Goal: Information Seeking & Learning: Learn about a topic

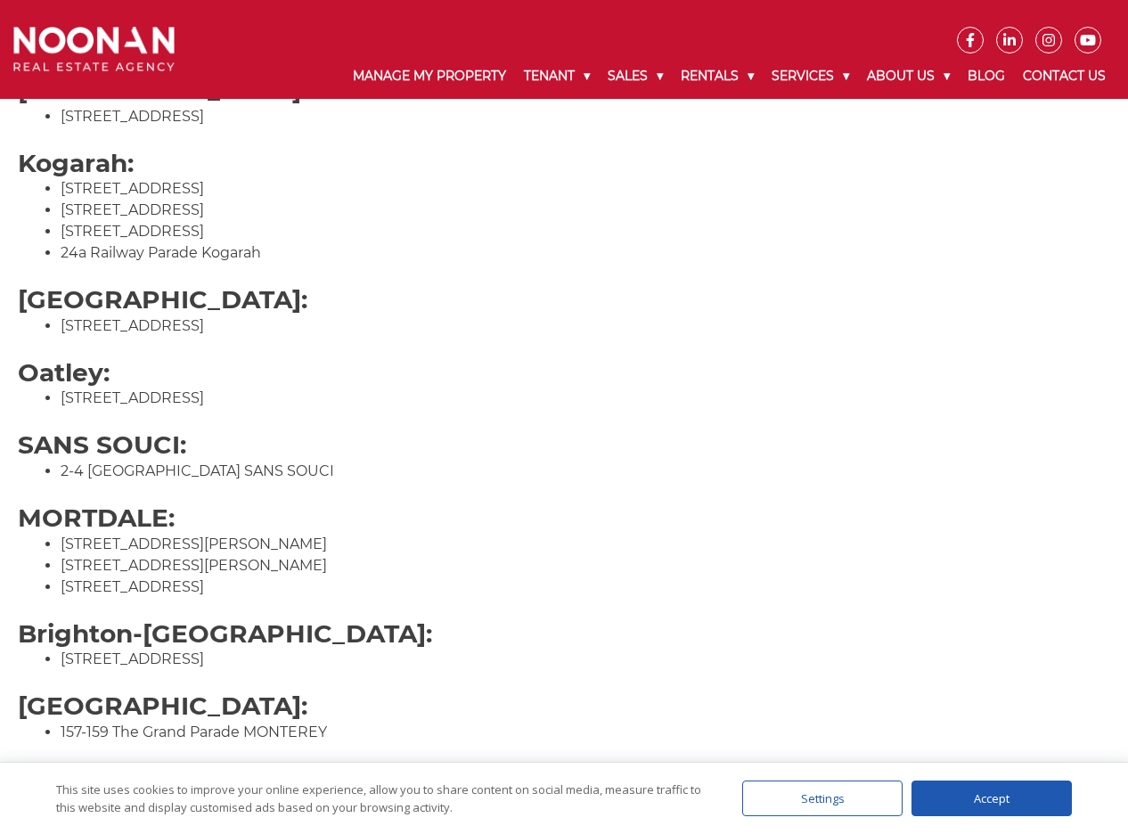
scroll to position [1337, 0]
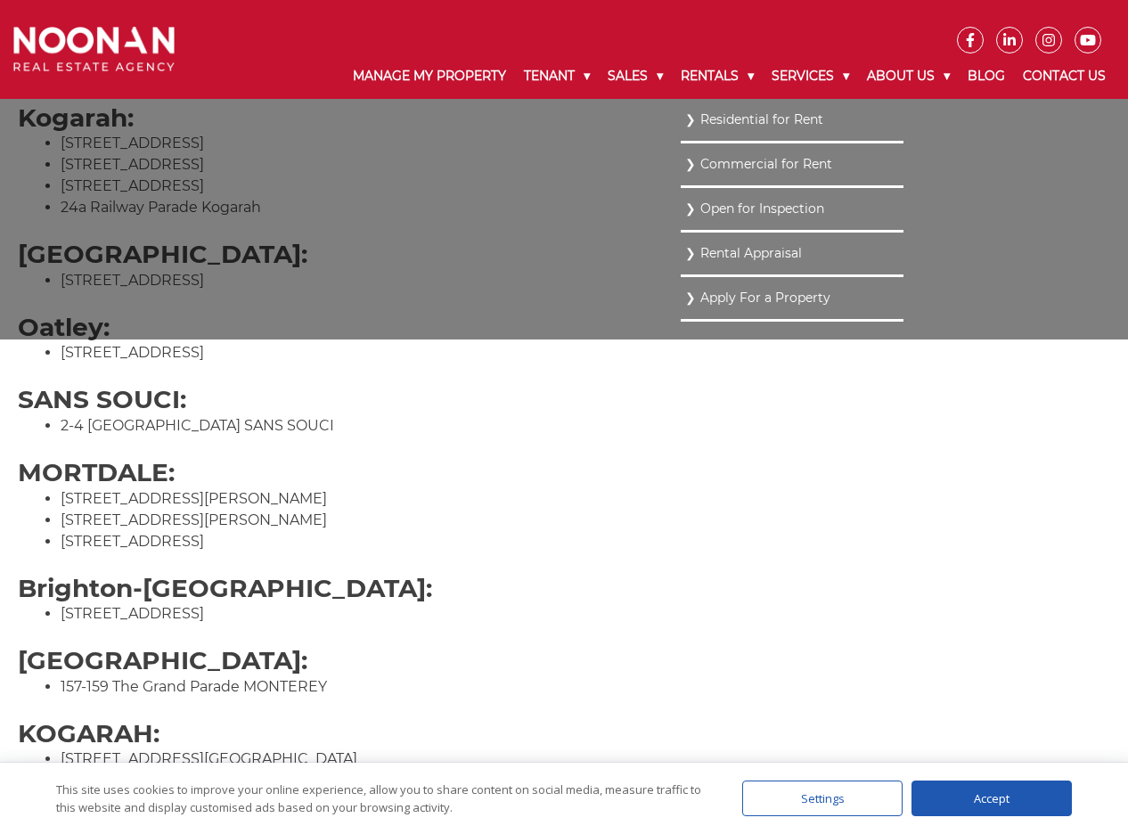
click at [718, 117] on link "Residential for Rent" at bounding box center [792, 120] width 214 height 24
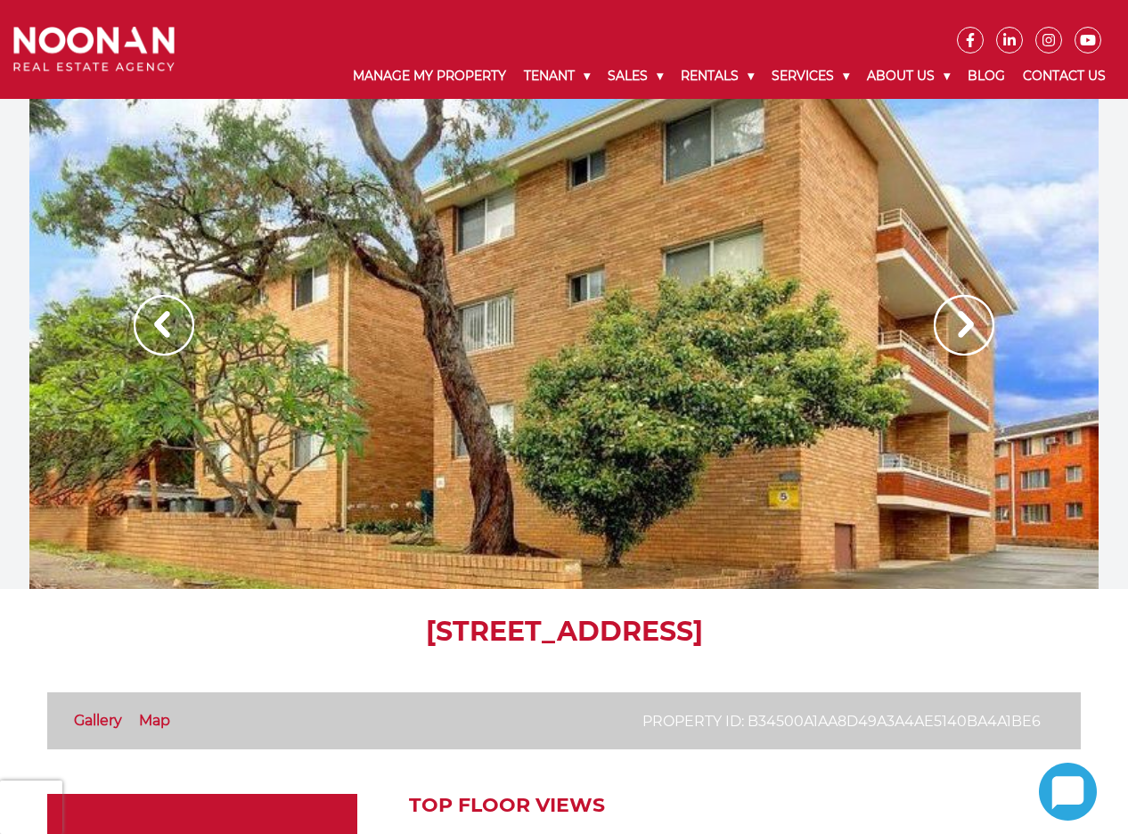
click at [997, 340] on div at bounding box center [563, 344] width 1069 height 490
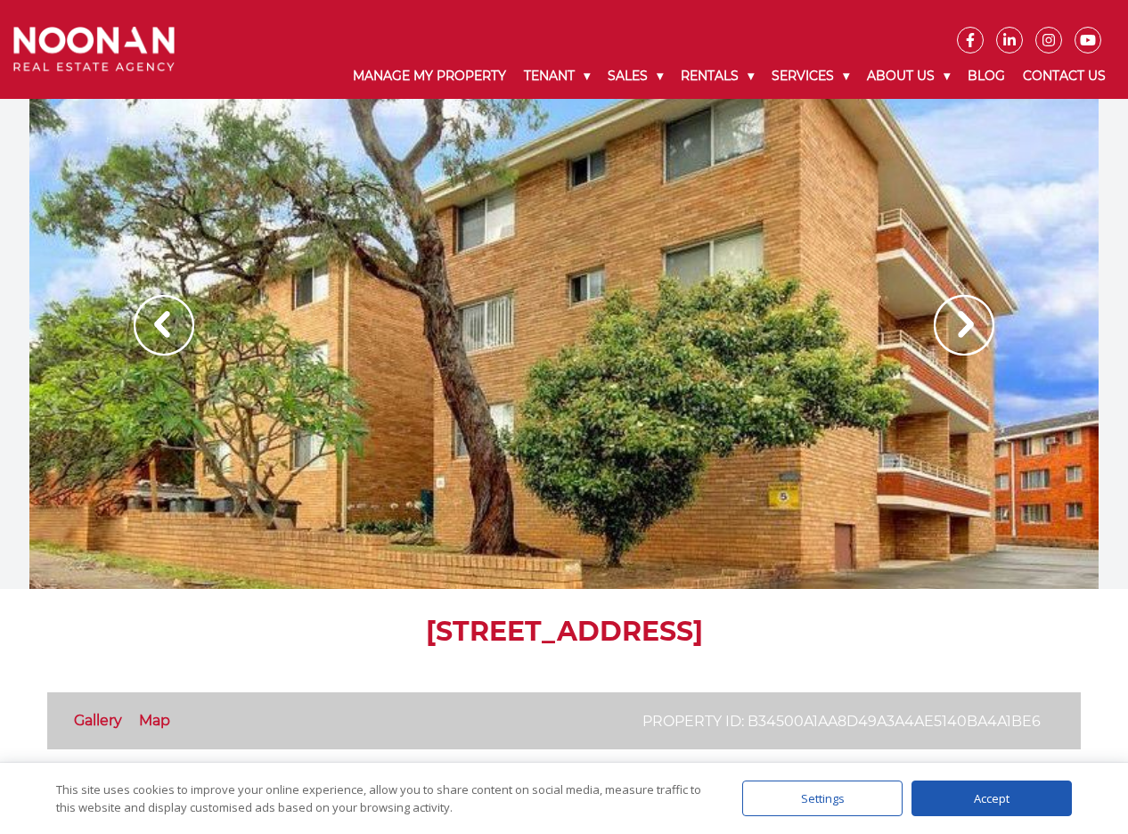
click at [977, 341] on img at bounding box center [964, 325] width 61 height 61
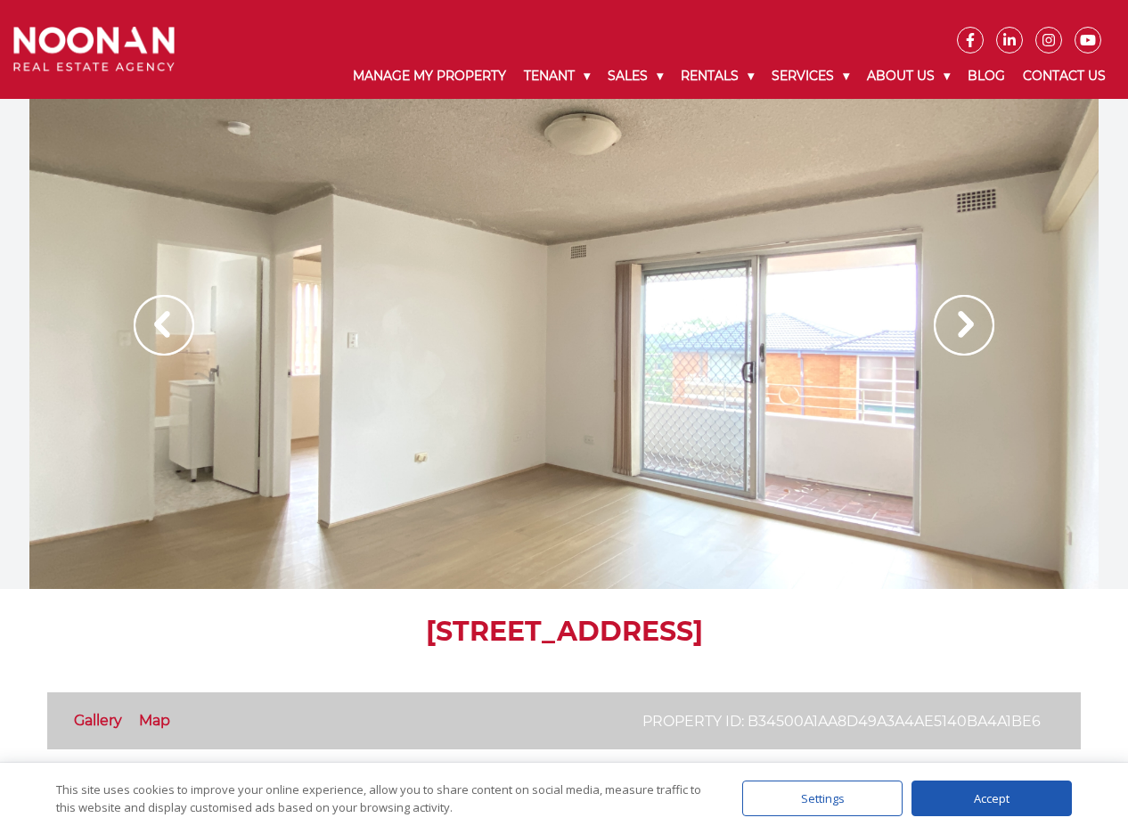
click at [967, 337] on img at bounding box center [964, 325] width 61 height 61
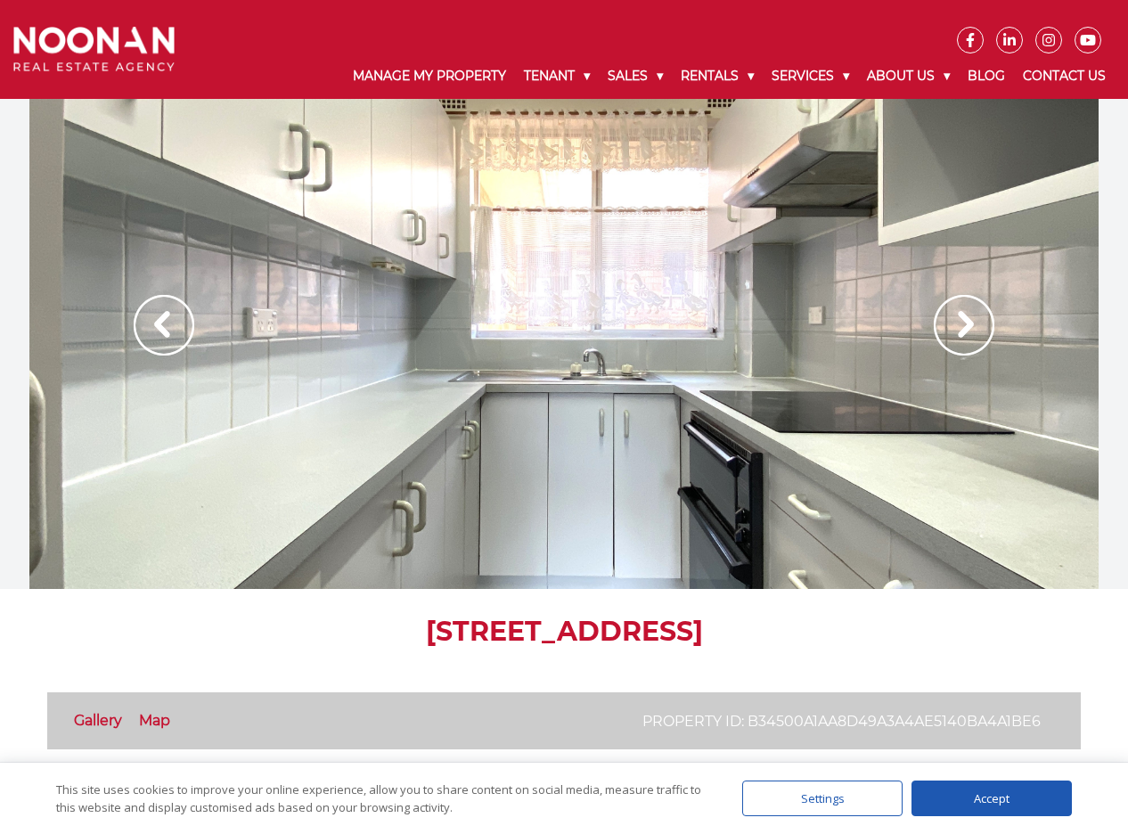
click at [967, 337] on img at bounding box center [964, 325] width 61 height 61
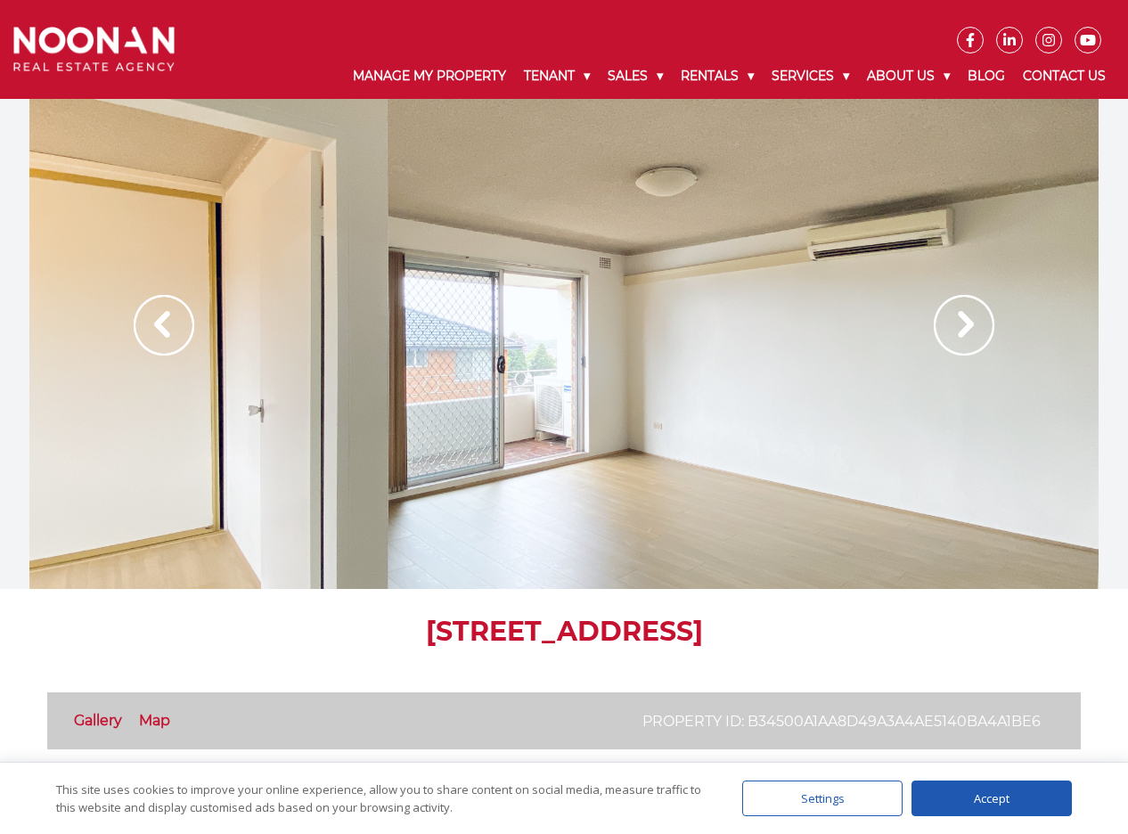
click at [967, 337] on img at bounding box center [964, 325] width 61 height 61
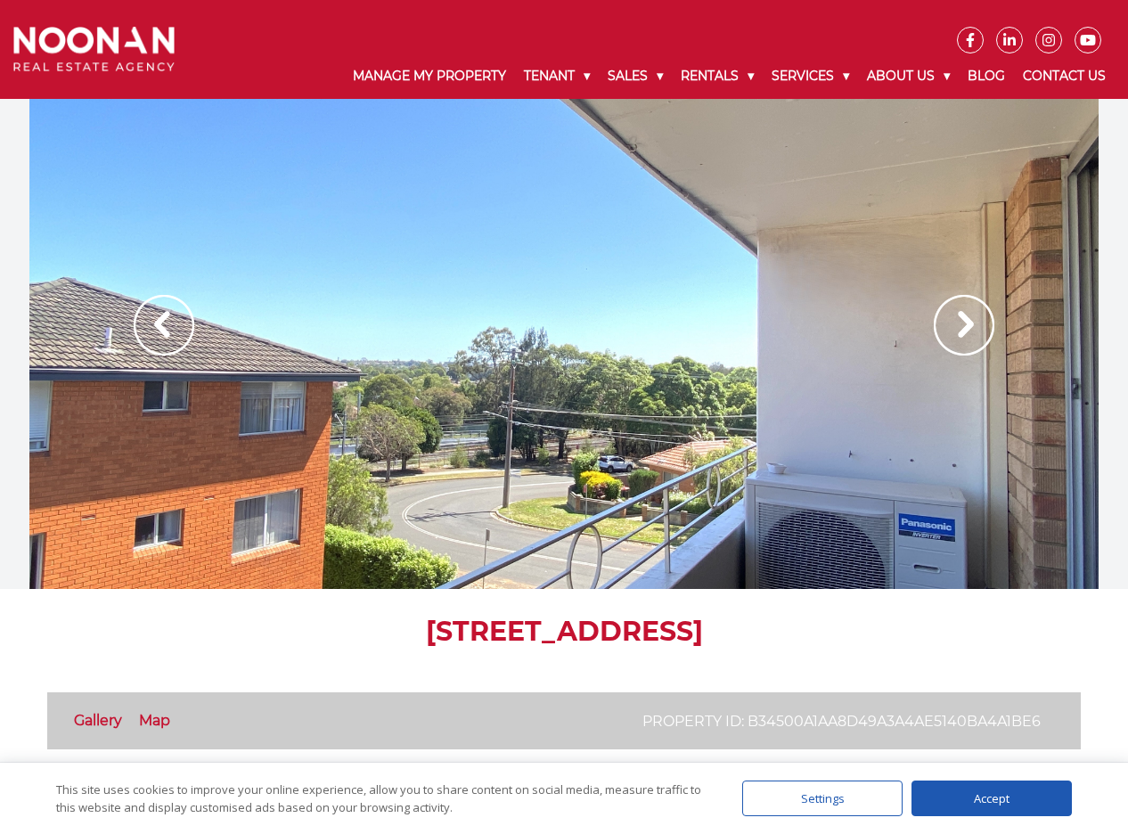
click at [967, 337] on img at bounding box center [964, 325] width 61 height 61
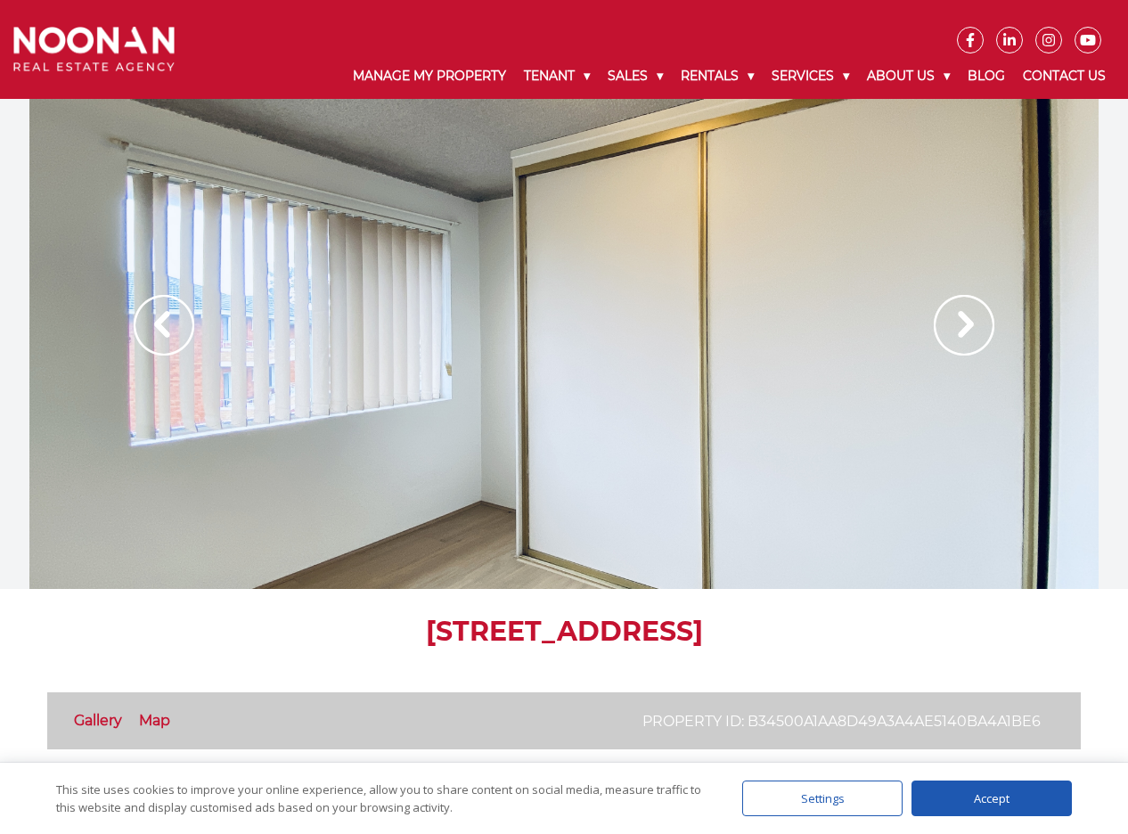
click at [967, 337] on img at bounding box center [964, 325] width 61 height 61
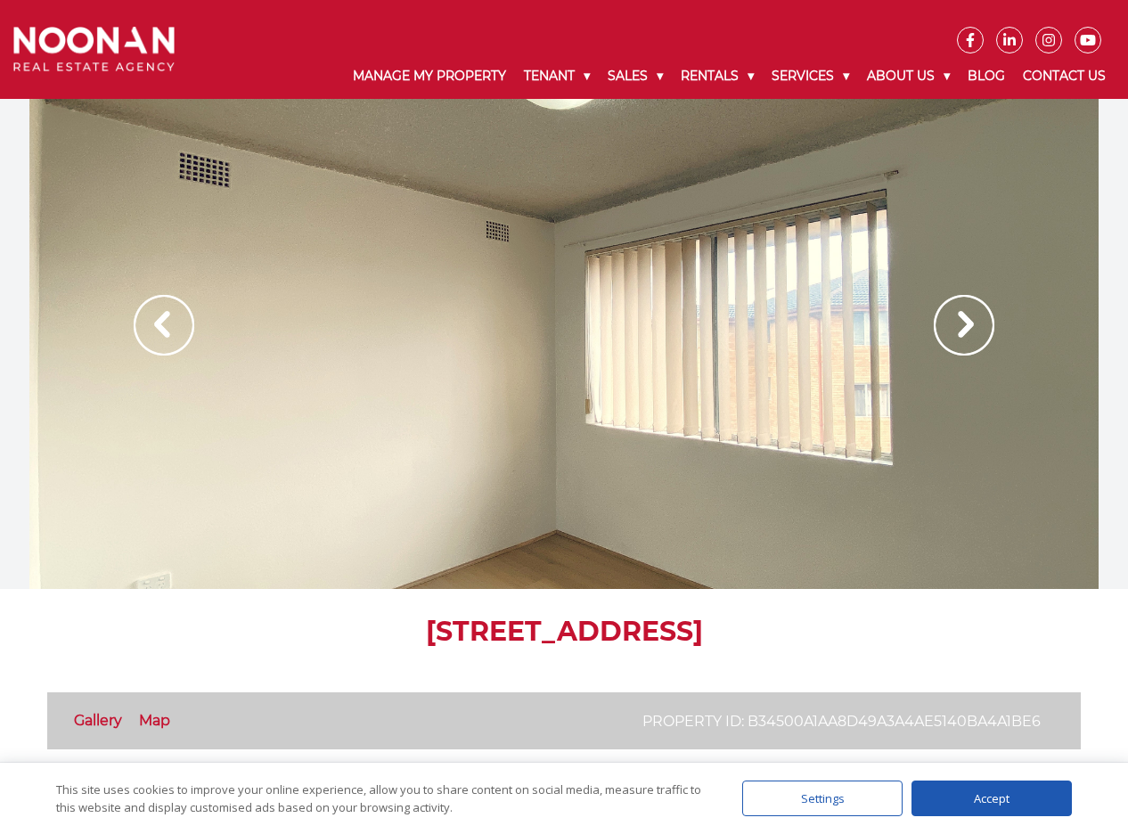
click at [967, 337] on img at bounding box center [964, 325] width 61 height 61
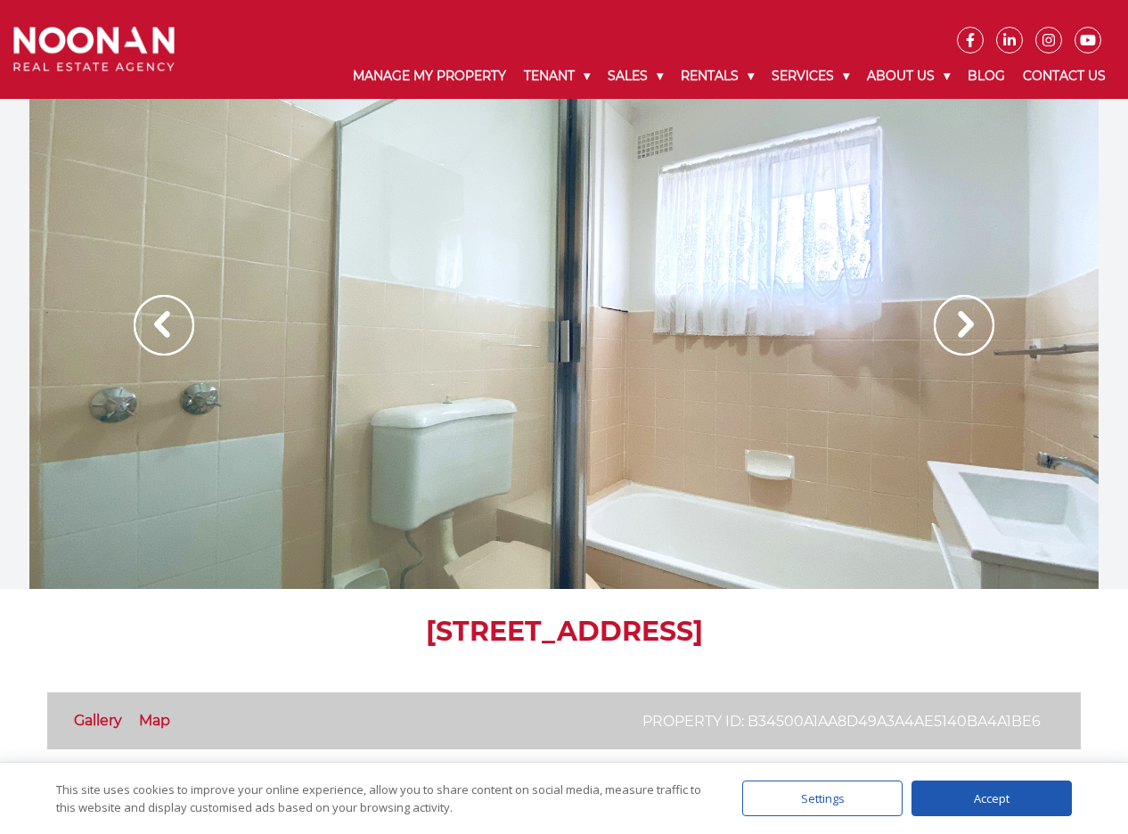
click at [967, 337] on img at bounding box center [964, 325] width 61 height 61
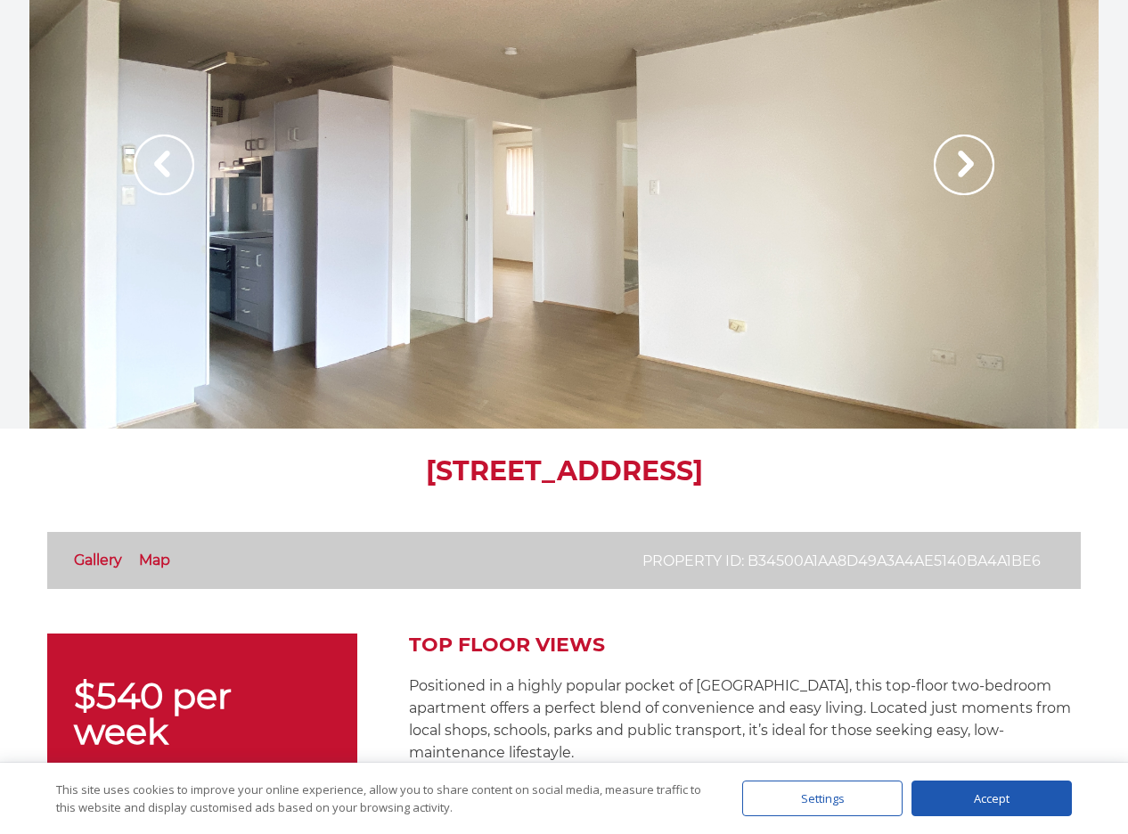
scroll to position [535, 0]
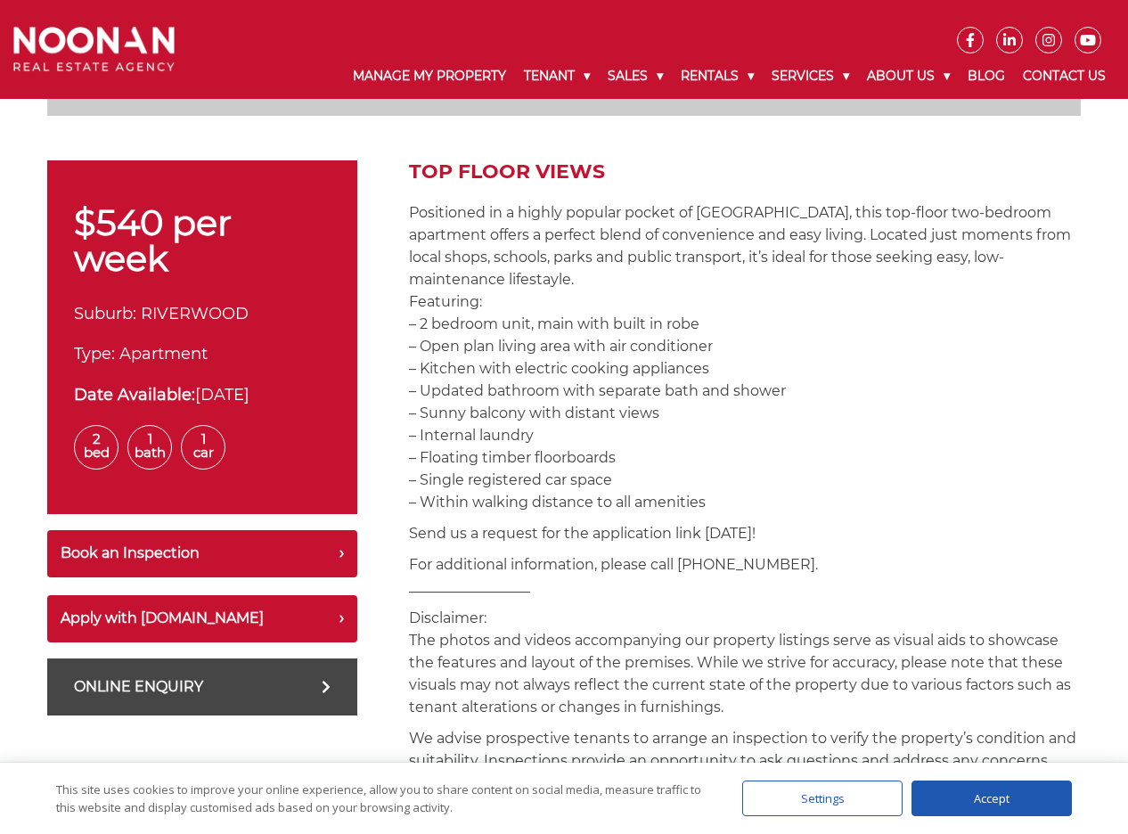
drag, startPoint x: 521, startPoint y: 215, endPoint x: 686, endPoint y: 405, distance: 251.4
click at [686, 405] on p "Positioned in a highly popular pocket of Riverwood, this top-floor two-bedroom …" at bounding box center [745, 357] width 672 height 312
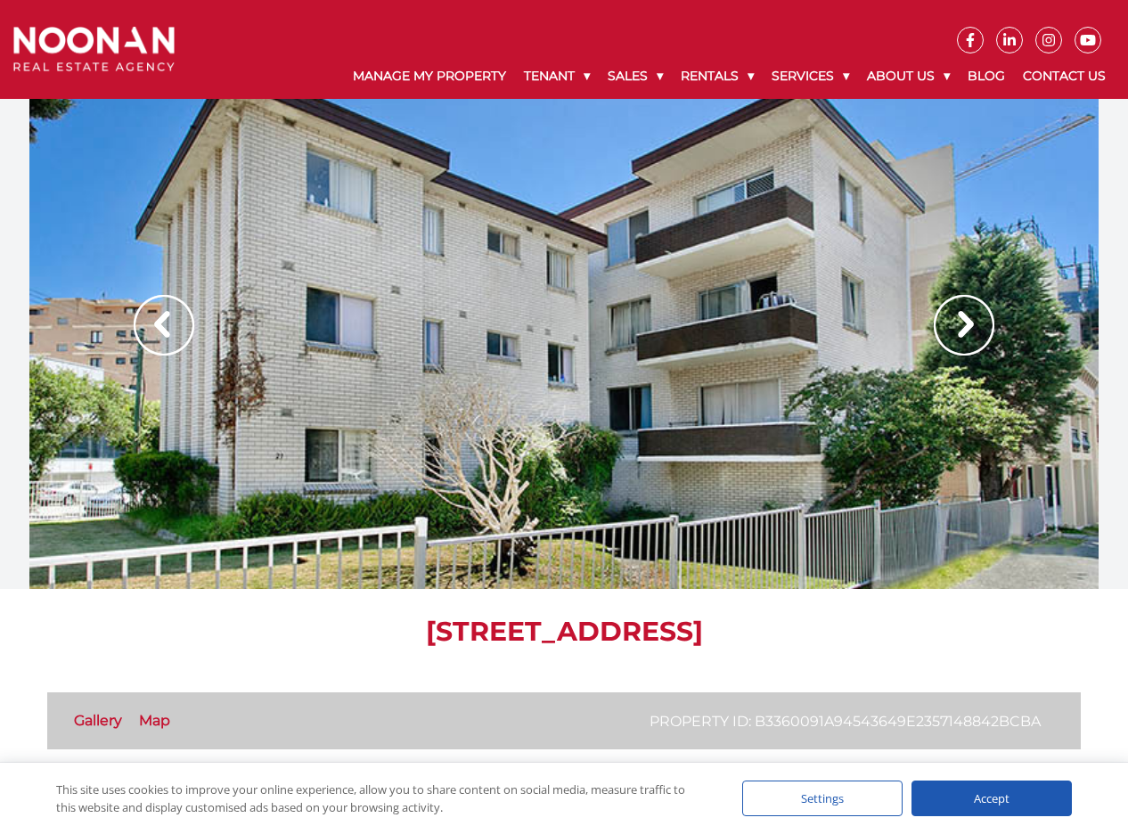
click at [944, 334] on img at bounding box center [964, 325] width 61 height 61
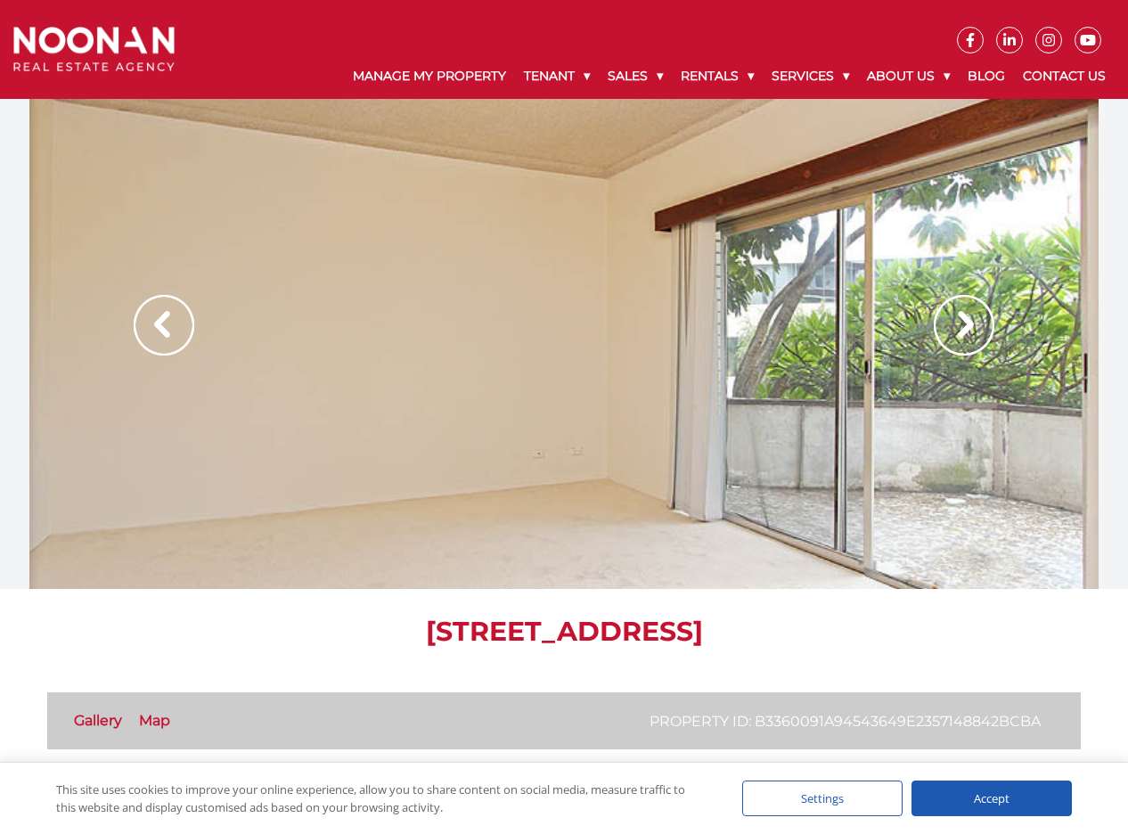
click at [944, 334] on img at bounding box center [964, 325] width 61 height 61
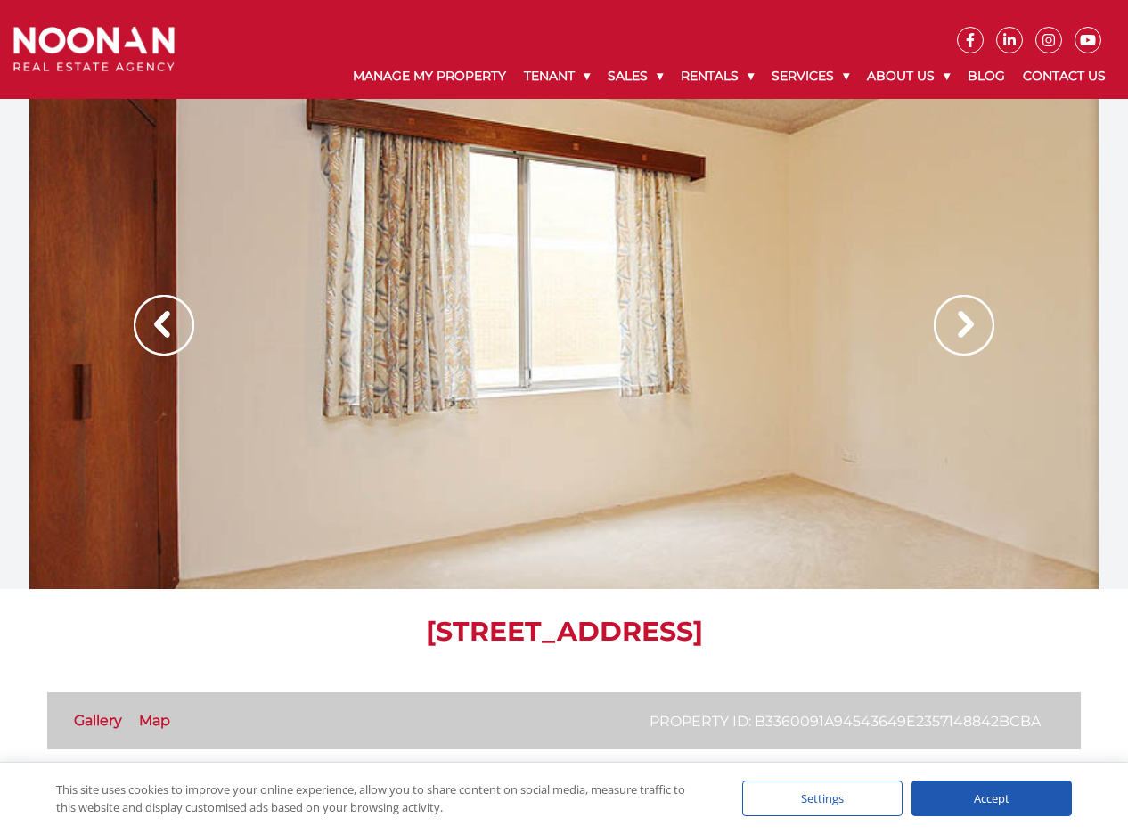
click at [944, 334] on img at bounding box center [964, 325] width 61 height 61
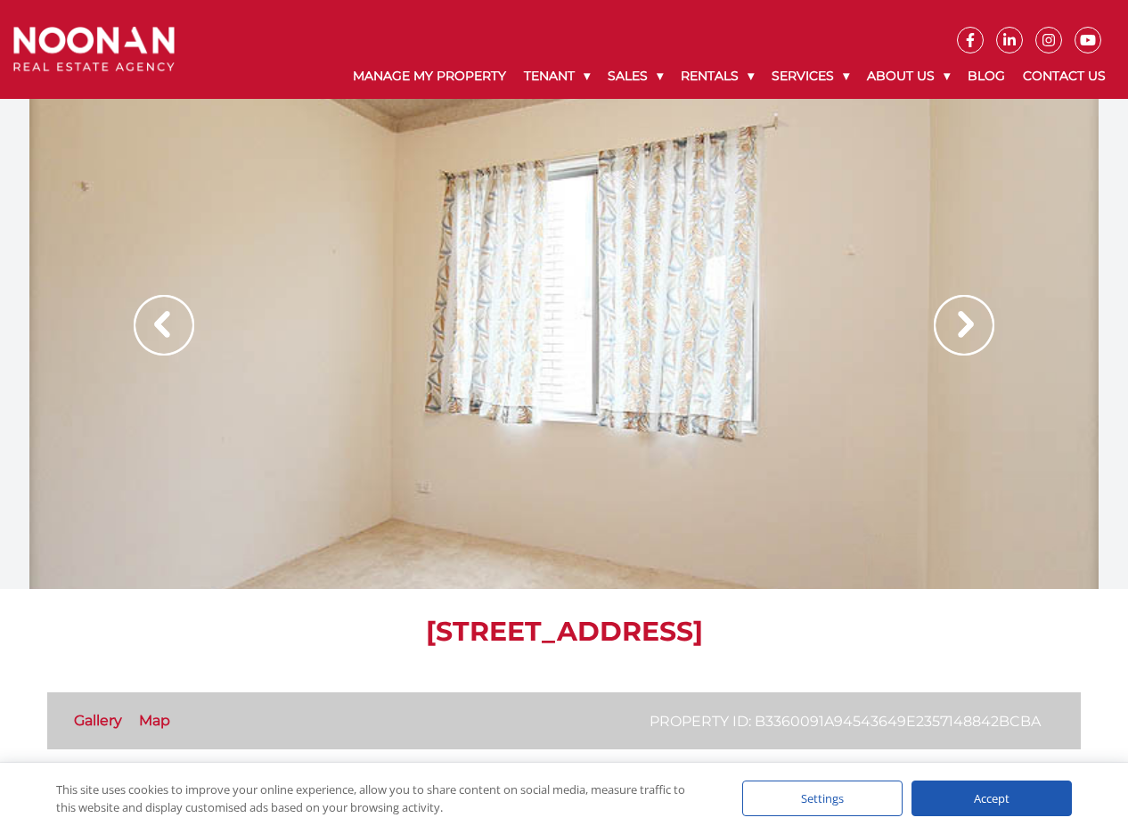
click at [944, 334] on img at bounding box center [964, 325] width 61 height 61
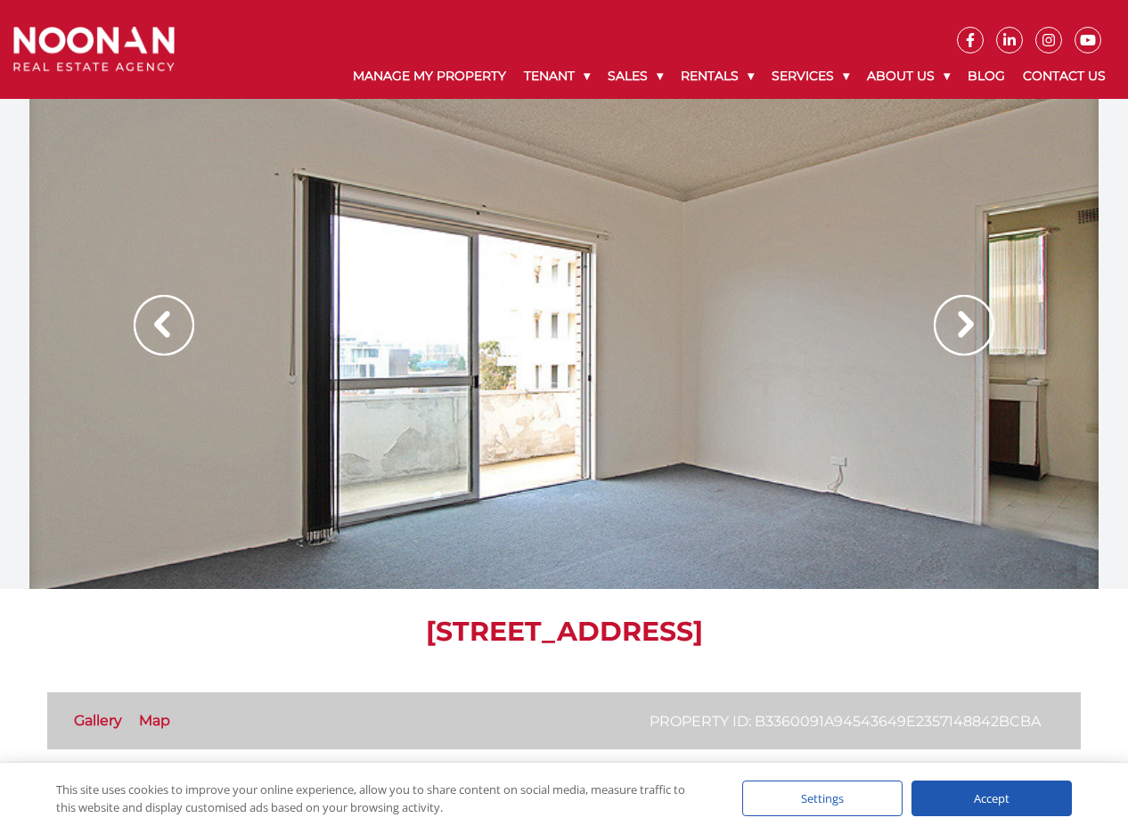
click at [944, 334] on img at bounding box center [964, 325] width 61 height 61
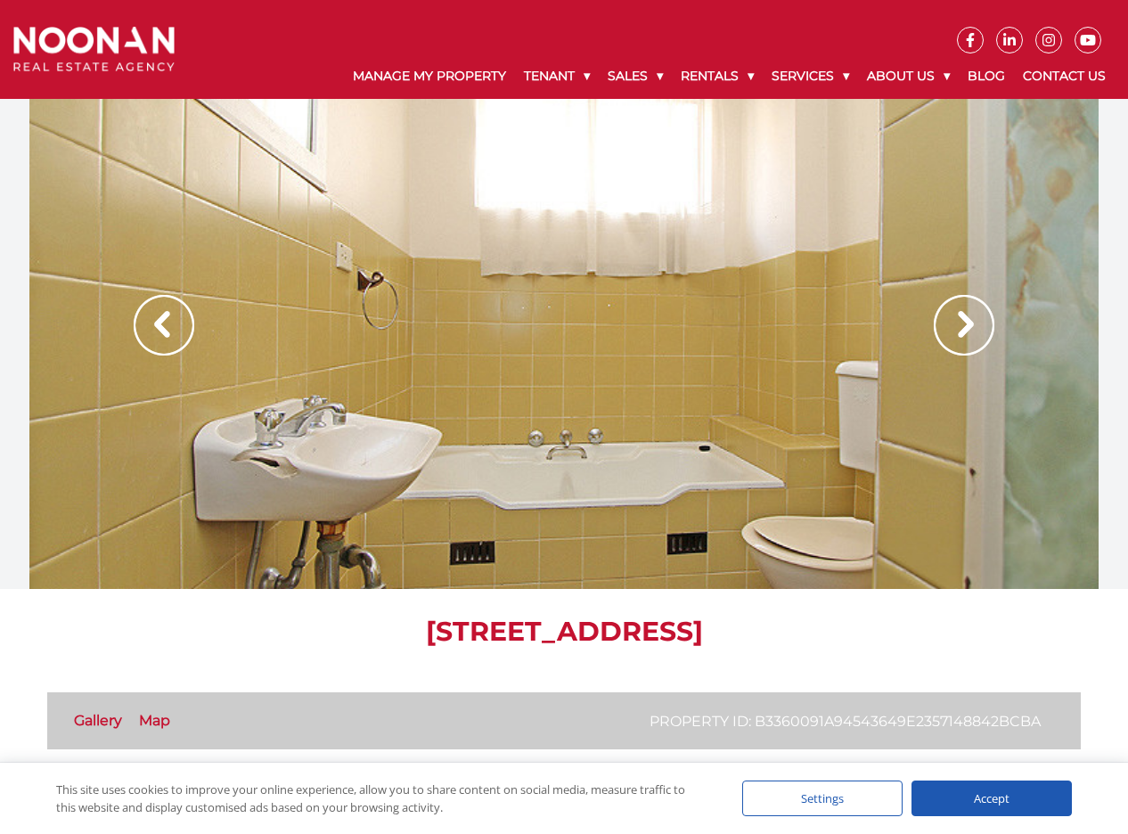
click at [944, 334] on img at bounding box center [964, 325] width 61 height 61
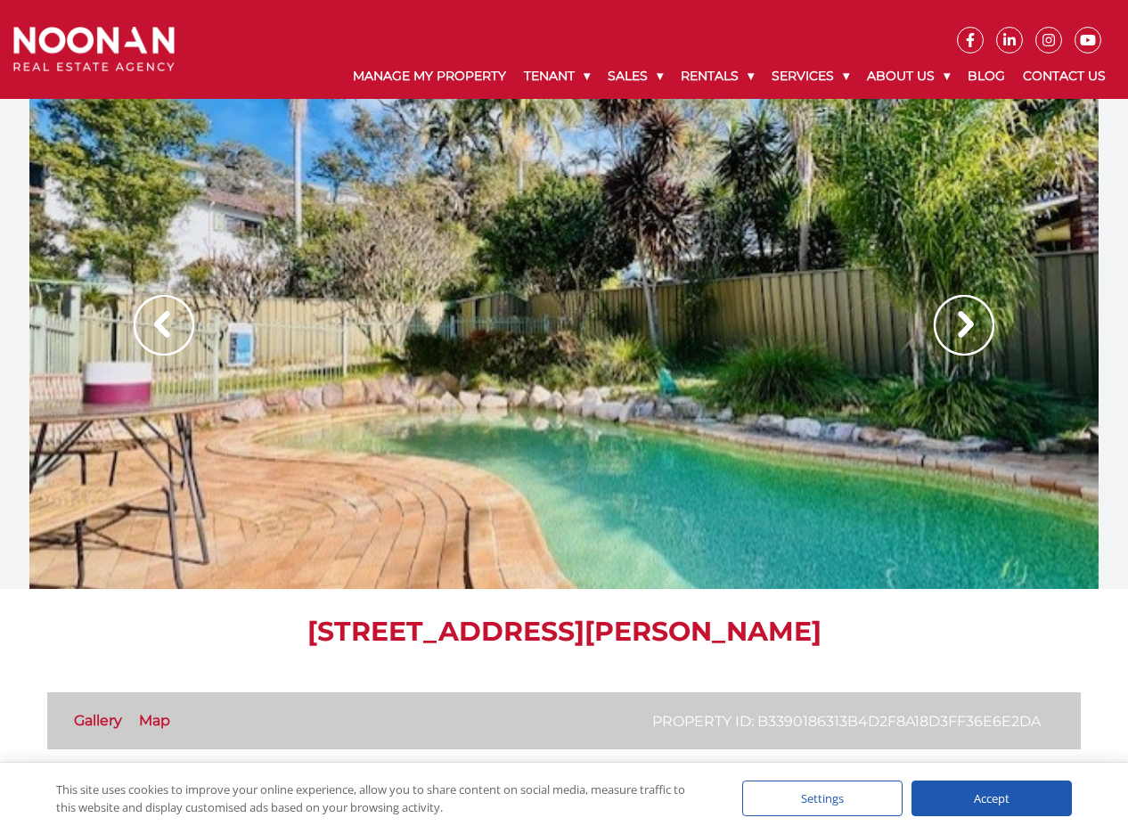
click at [977, 324] on img at bounding box center [964, 325] width 61 height 61
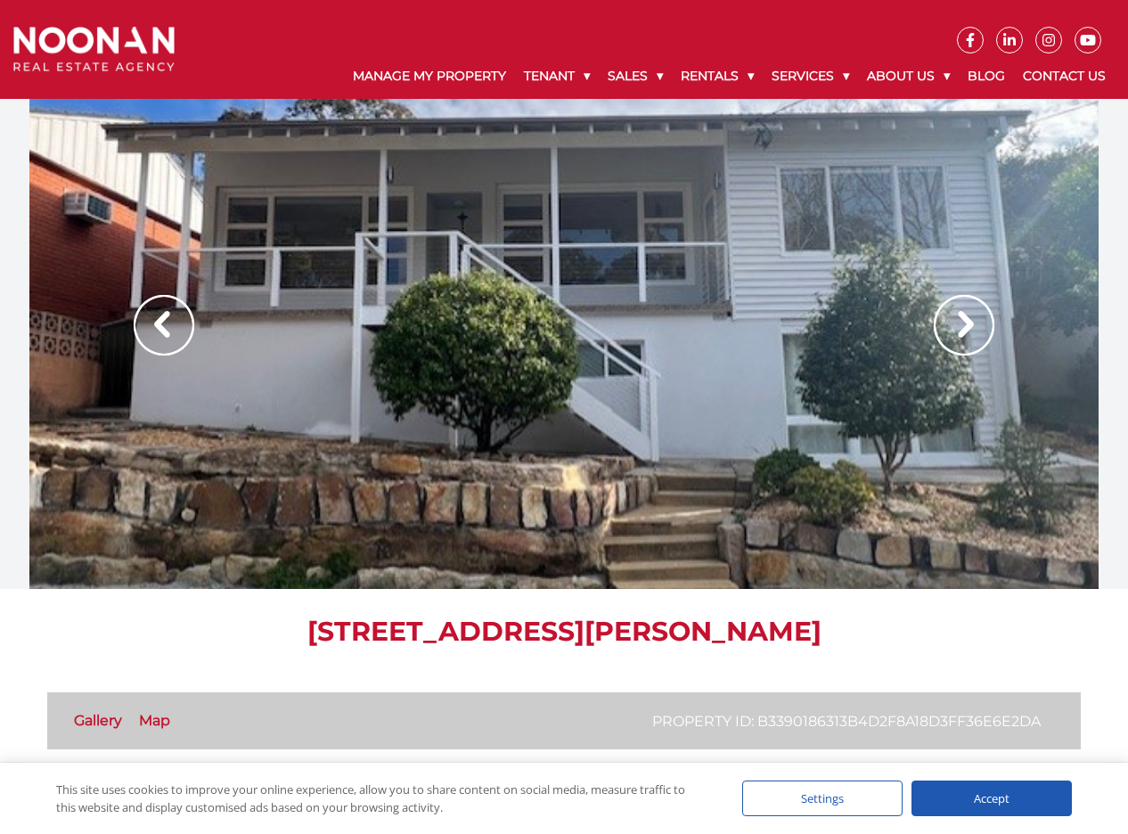
click at [977, 326] on img at bounding box center [964, 325] width 61 height 61
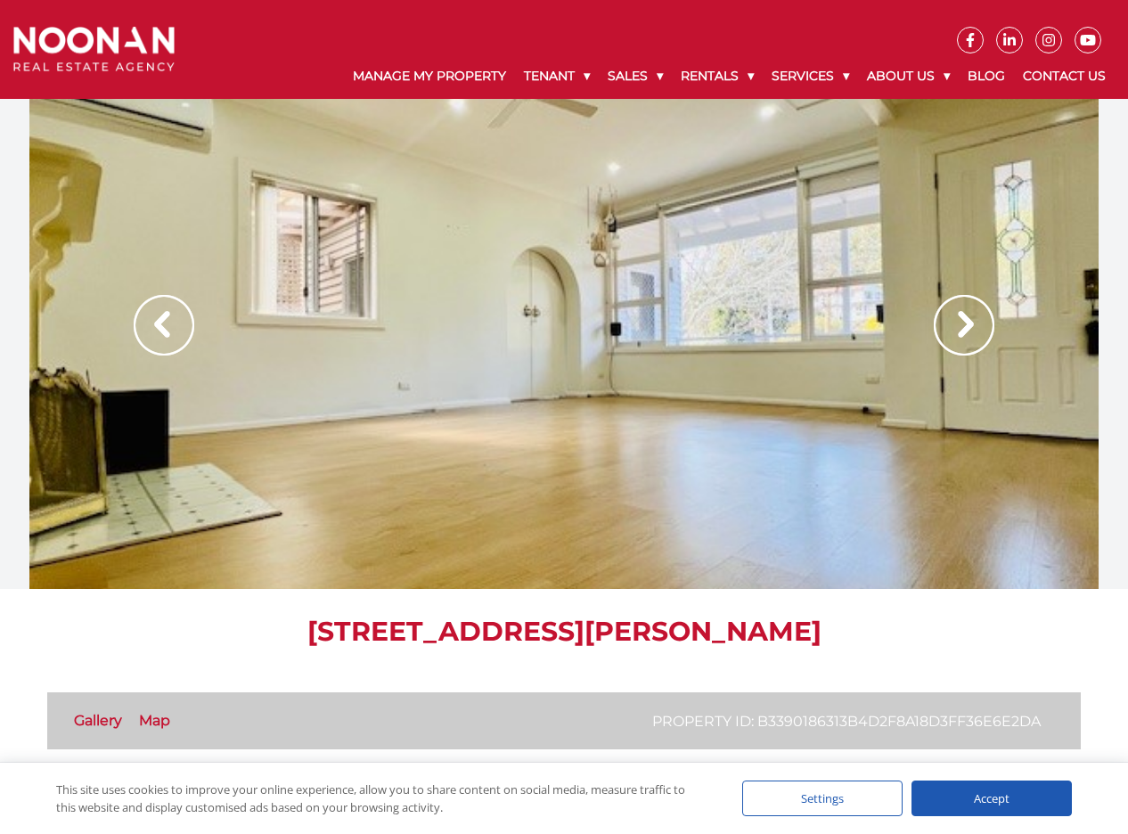
click at [977, 326] on img at bounding box center [964, 325] width 61 height 61
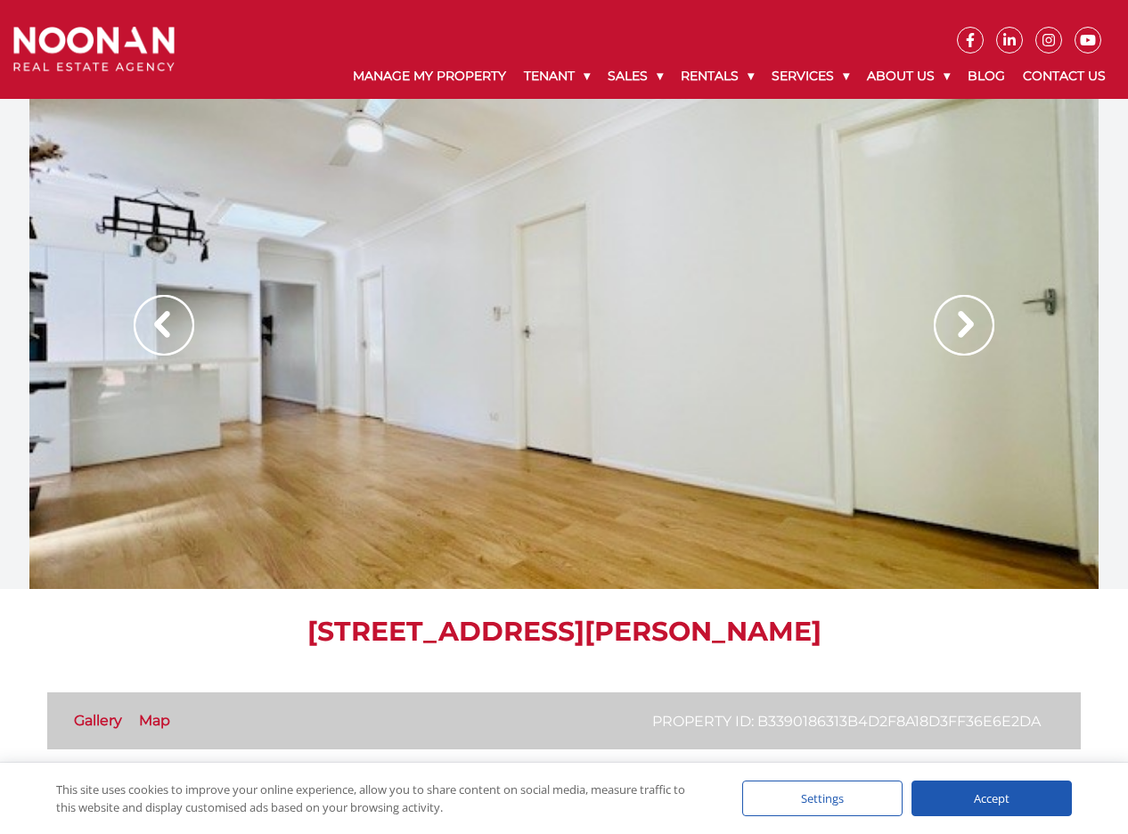
click at [977, 326] on img at bounding box center [964, 325] width 61 height 61
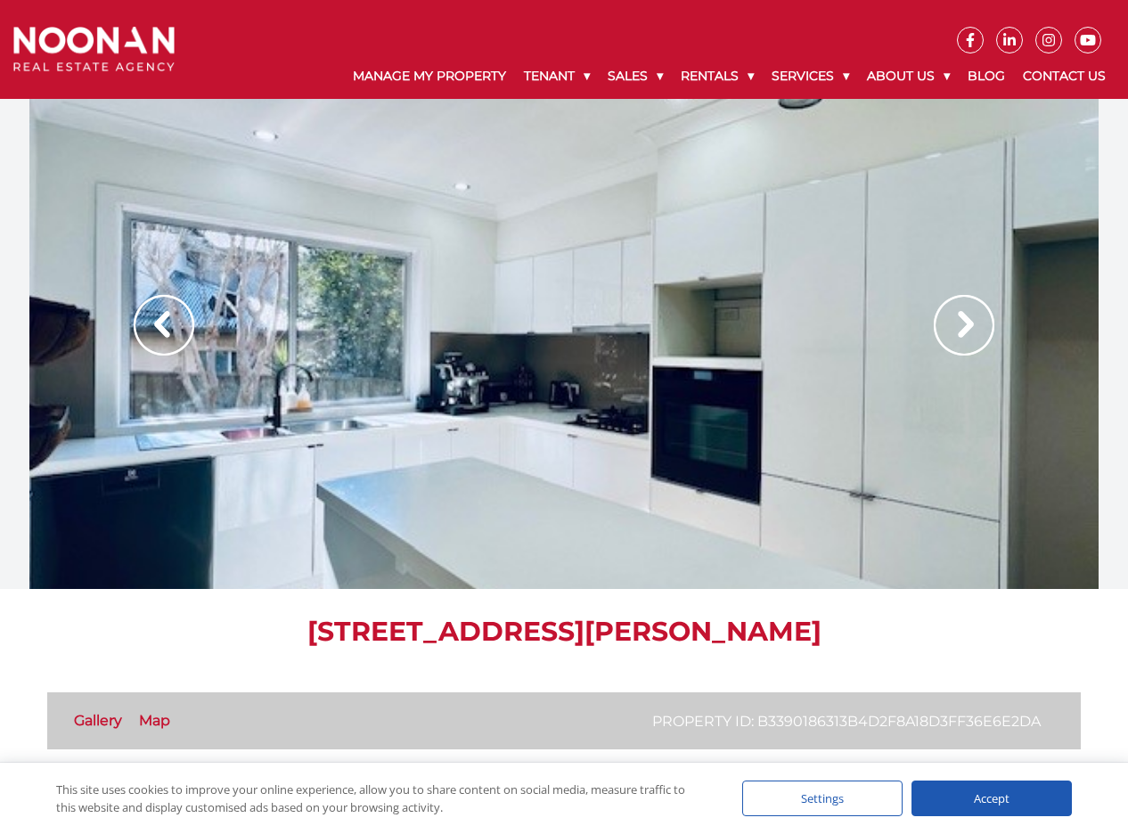
click at [977, 326] on img at bounding box center [964, 325] width 61 height 61
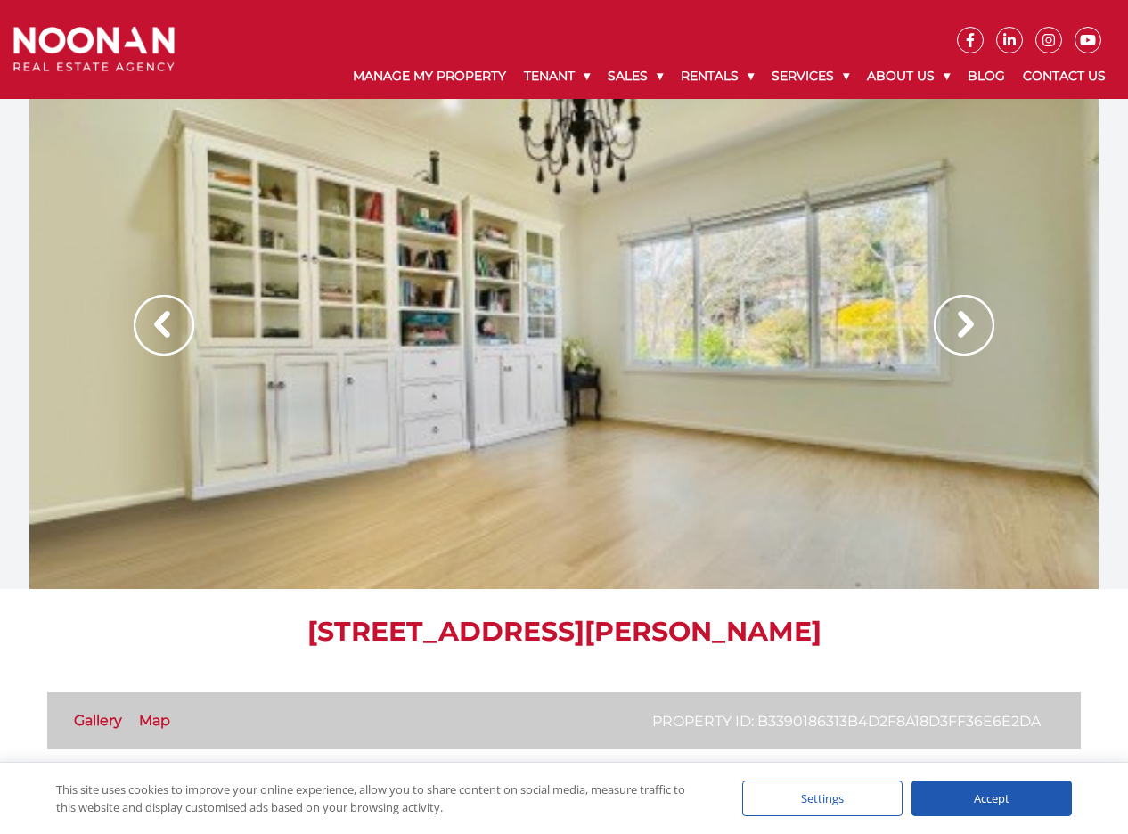
click at [977, 326] on img at bounding box center [964, 325] width 61 height 61
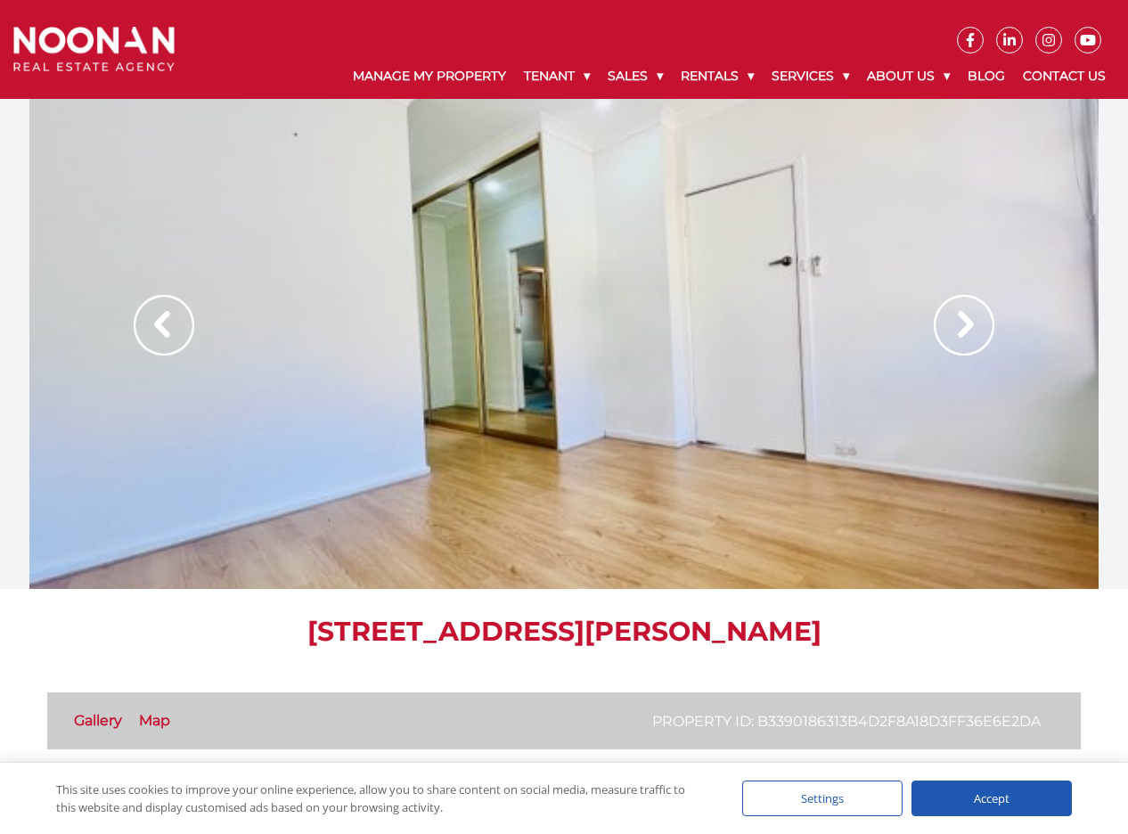
click at [977, 326] on img at bounding box center [964, 325] width 61 height 61
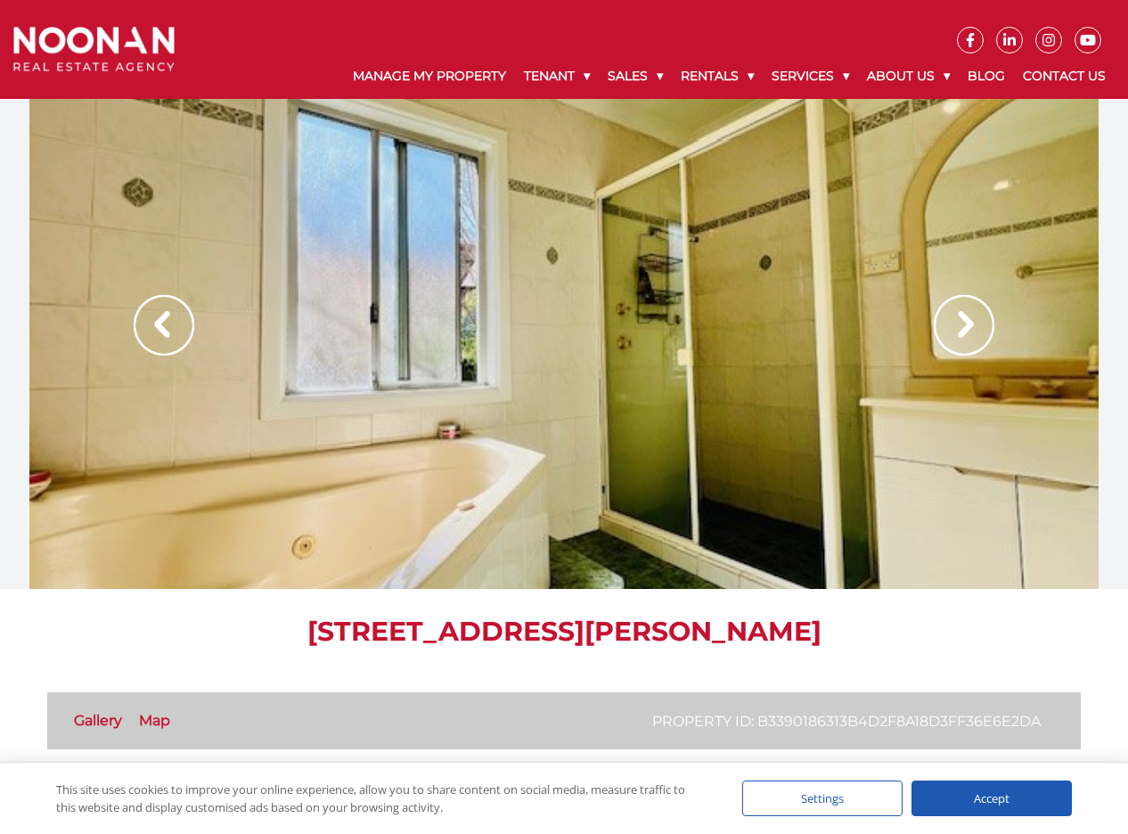
click at [977, 326] on img at bounding box center [964, 325] width 61 height 61
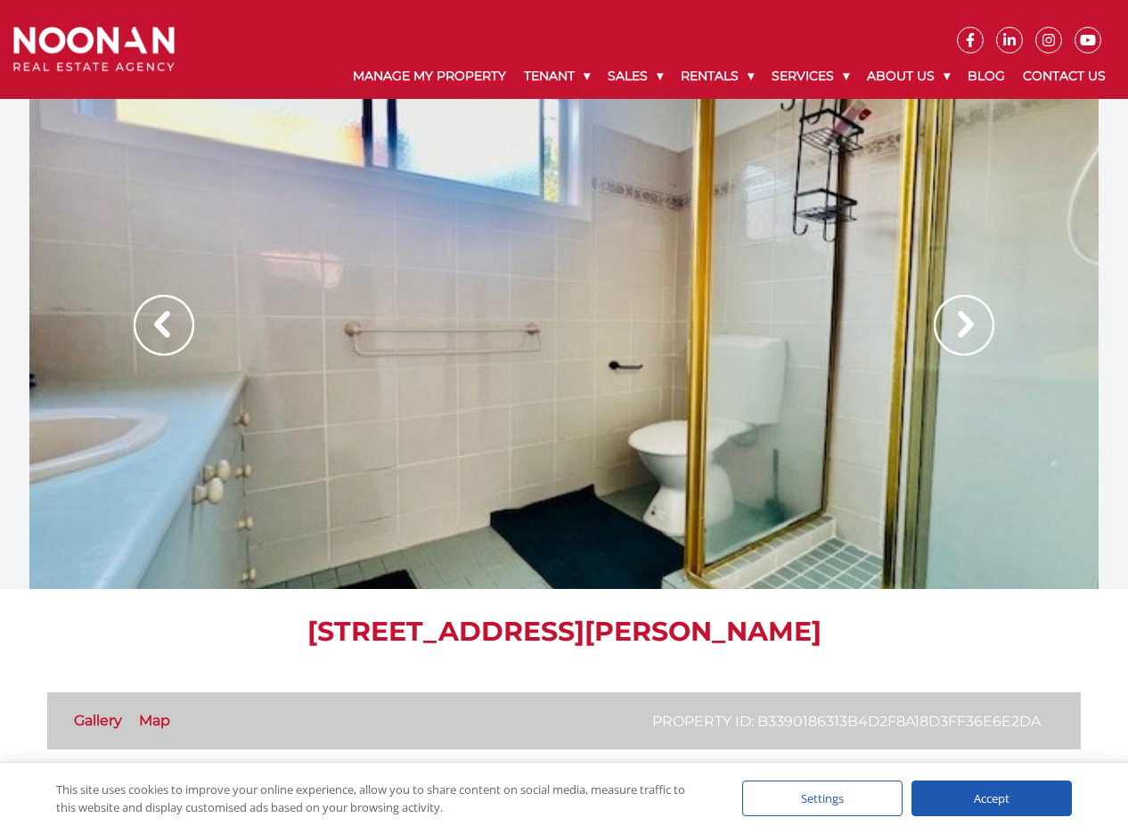
click at [977, 326] on img at bounding box center [964, 325] width 61 height 61
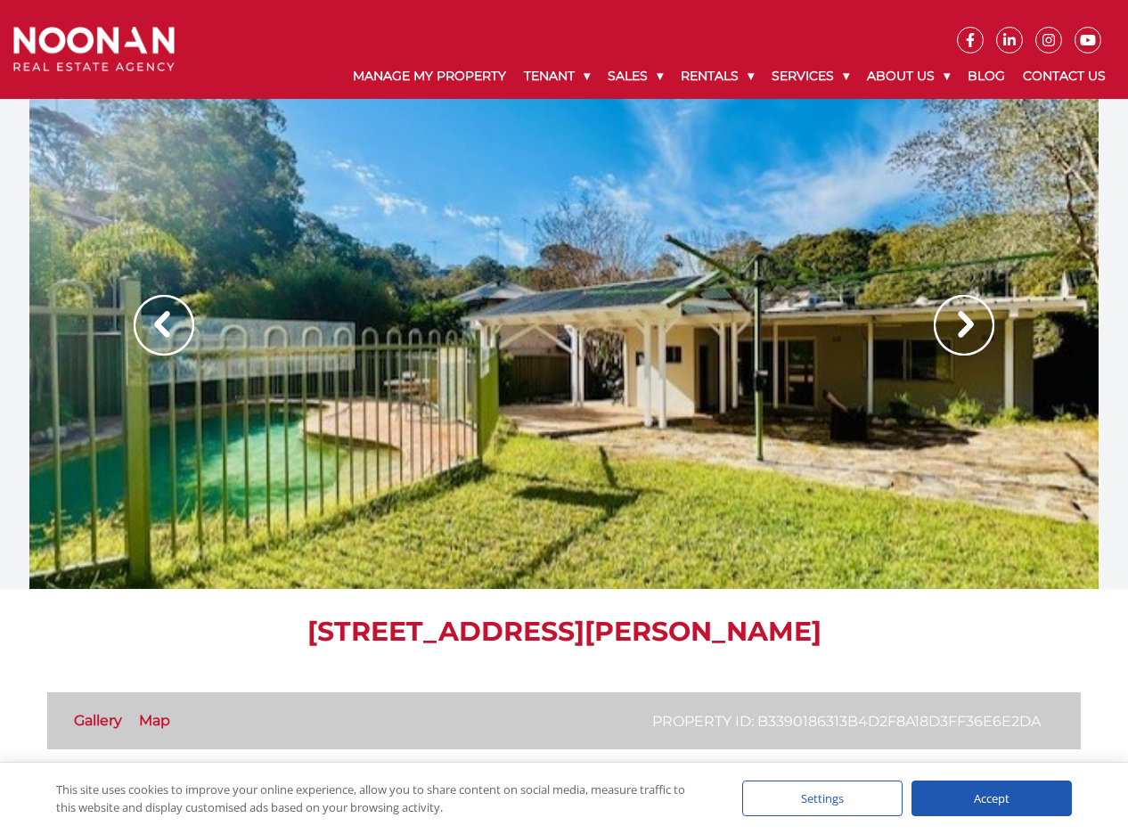
click at [977, 326] on img at bounding box center [964, 325] width 61 height 61
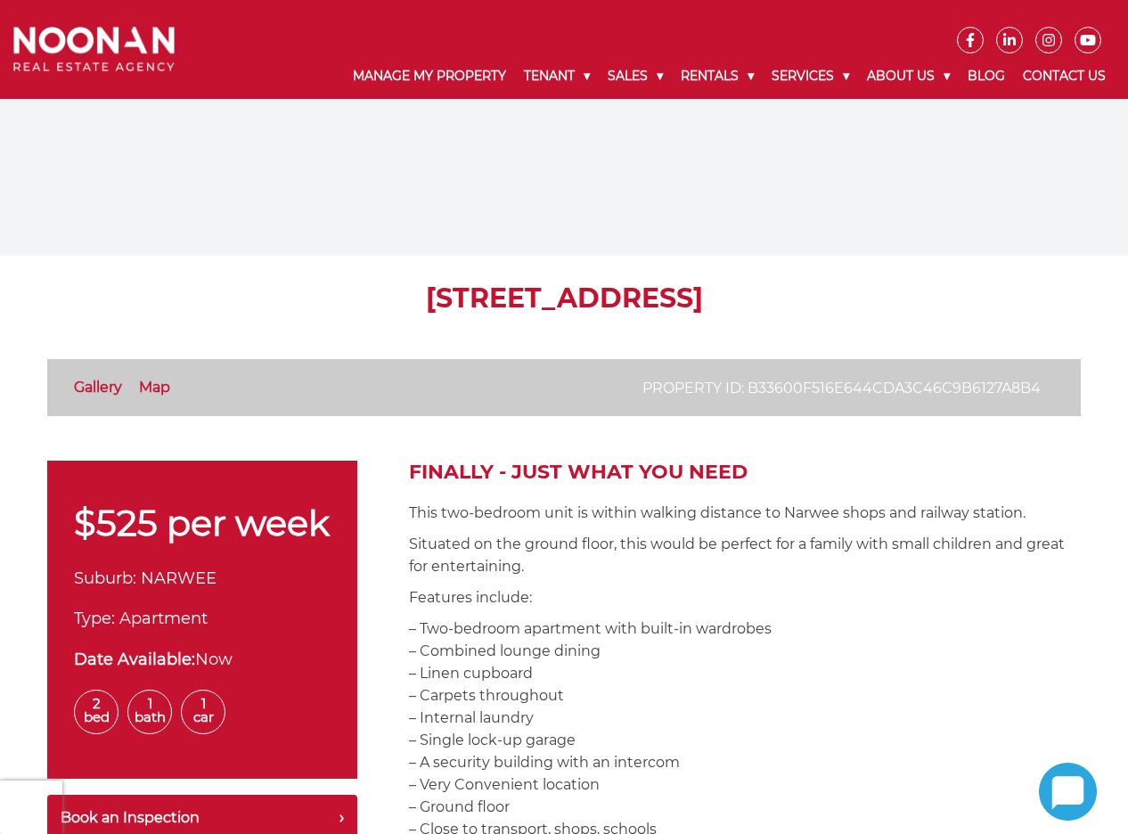
scroll to position [534, 0]
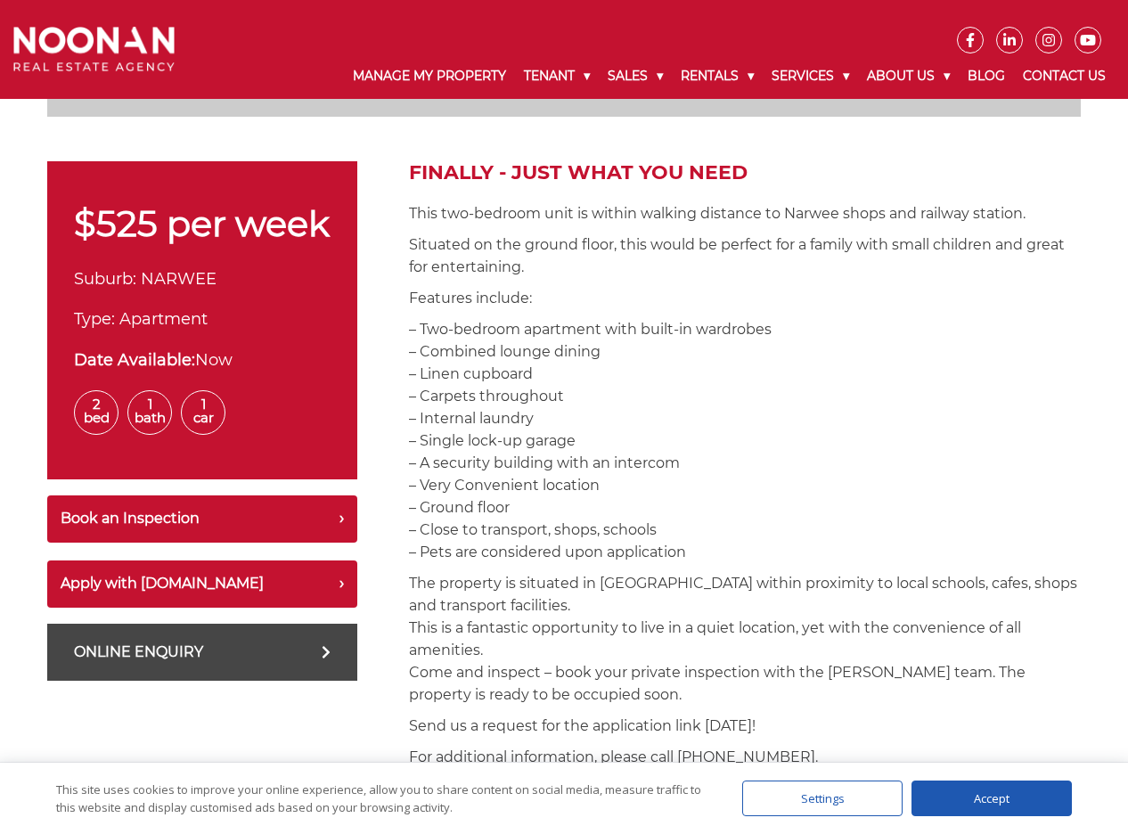
drag, startPoint x: 479, startPoint y: 334, endPoint x: 563, endPoint y: 424, distance: 123.6
click at [563, 424] on p "– Two-bedroom apartment with built-in wardrobes – Combined lounge dining – Line…" at bounding box center [745, 440] width 672 height 245
drag, startPoint x: 572, startPoint y: 386, endPoint x: 569, endPoint y: 334, distance: 51.8
click at [569, 334] on p "– Two-bedroom apartment with built-in wardrobes – Combined lounge dining – Line…" at bounding box center [745, 440] width 672 height 245
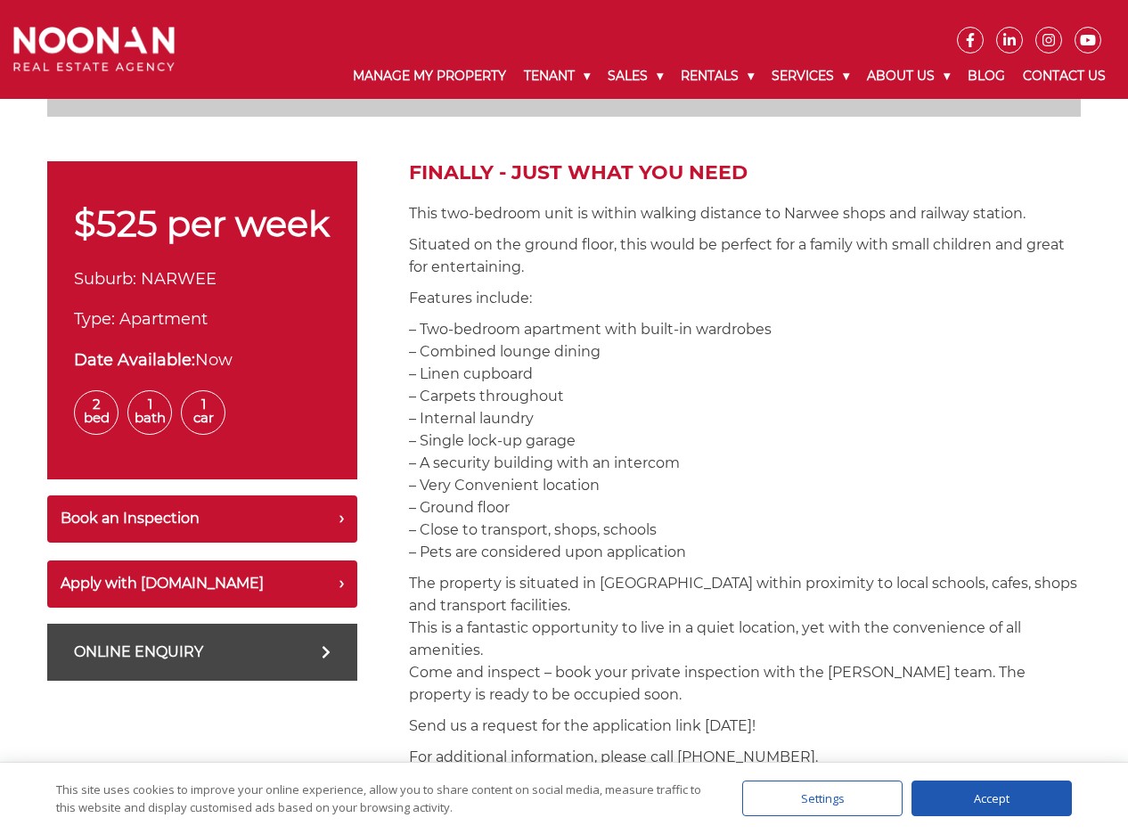
click at [569, 334] on p "– Two-bedroom apartment with built-in wardrobes – Combined lounge dining – Line…" at bounding box center [745, 440] width 672 height 245
